Goal: Task Accomplishment & Management: Use online tool/utility

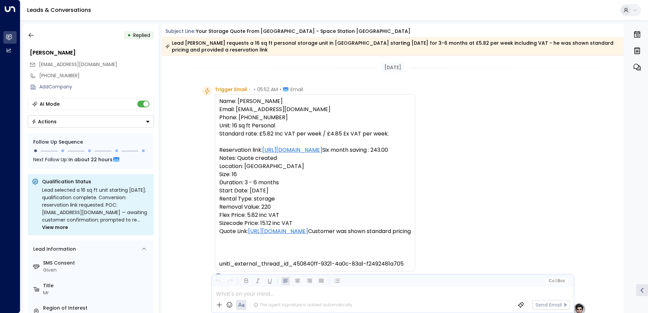
click at [30, 31] on button "button" at bounding box center [31, 35] width 12 height 12
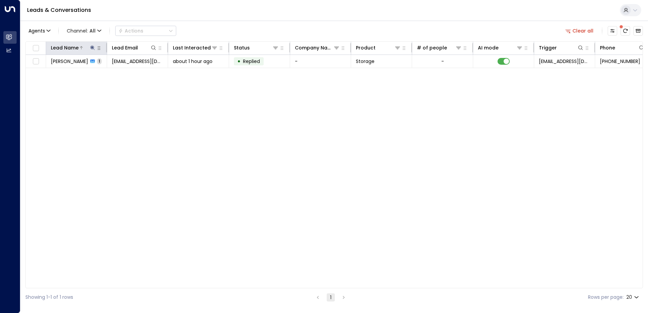
click at [93, 47] on icon at bounding box center [92, 47] width 5 height 5
click at [136, 73] on icon "button" at bounding box center [134, 72] width 5 height 5
click at [155, 46] on icon at bounding box center [153, 47] width 5 height 5
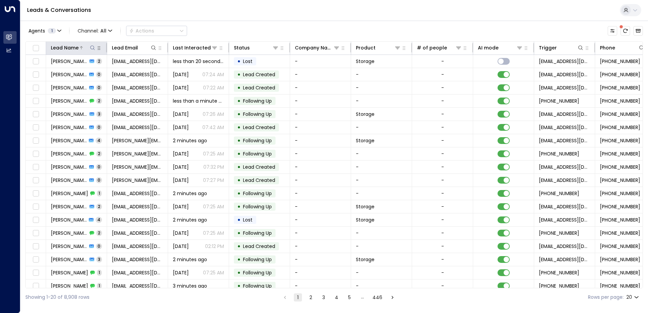
click at [92, 48] on icon at bounding box center [92, 47] width 5 height 5
type input "*******"
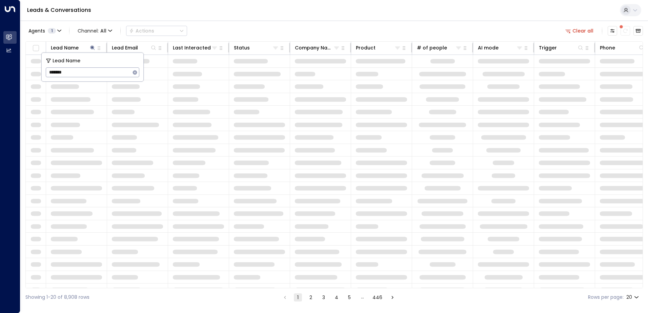
click at [232, 15] on div "Leads & Conversations" at bounding box center [334, 10] width 628 height 21
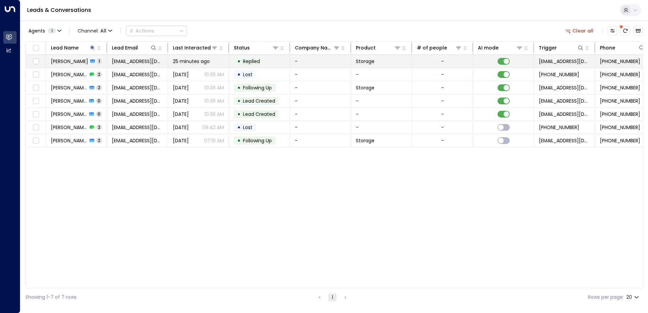
click at [73, 64] on span "[PERSON_NAME]" at bounding box center [69, 61] width 37 height 7
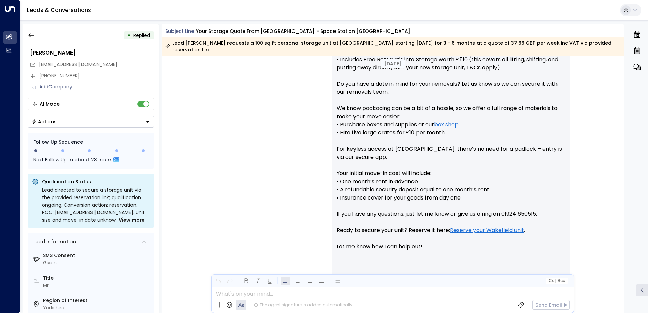
scroll to position [349, 0]
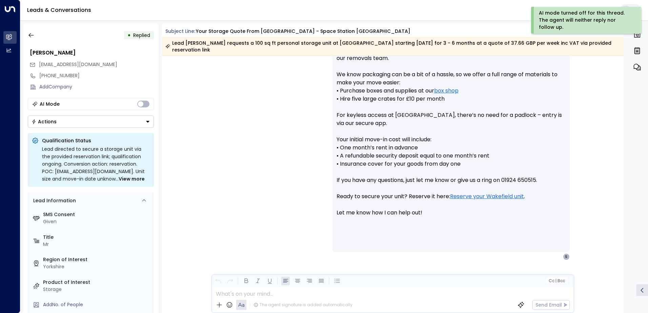
click at [149, 122] on icon "Button group with a nested menu" at bounding box center [147, 121] width 5 height 5
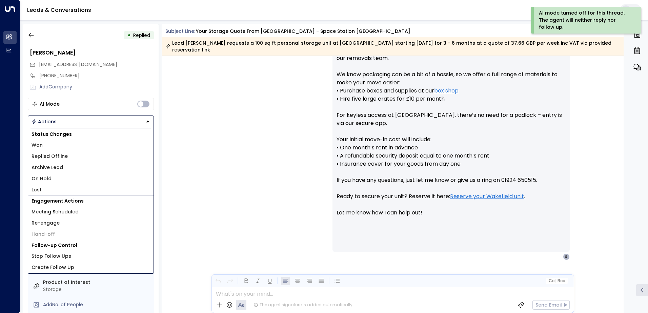
click at [61, 158] on span "Replied Offline" at bounding box center [50, 156] width 36 height 7
